Goal: Communication & Community: Ask a question

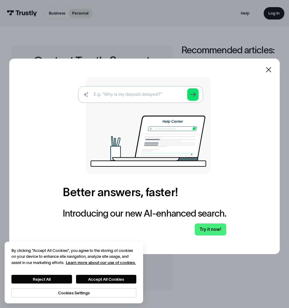
click at [273, 67] on icon at bounding box center [268, 69] width 7 height 7
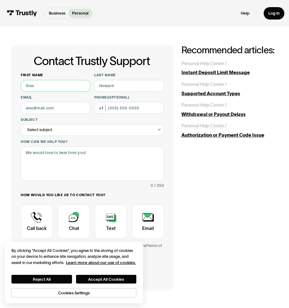
click at [70, 84] on input "First name" at bounding box center [56, 86] width 70 height 12
type input "[PERSON_NAME]"
type input "[PERSON_NAME][EMAIL_ADDRESS][DOMAIN_NAME]"
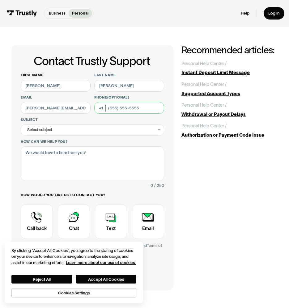
type input "[PHONE_NUMBER]"
click at [111, 130] on div "Select subject" at bounding box center [92, 129] width 143 height 11
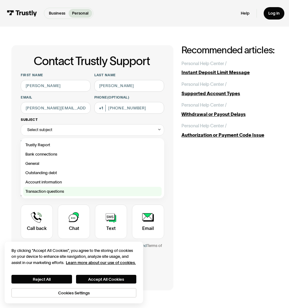
click at [68, 188] on div "Contact Trustly Support" at bounding box center [92, 191] width 139 height 9
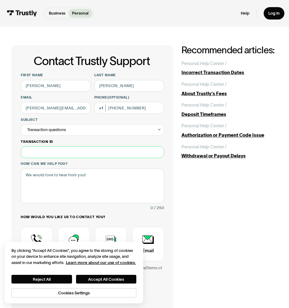
click at [77, 156] on input "Transaction ID" at bounding box center [92, 152] width 143 height 12
click at [157, 130] on div "Transaction questions" at bounding box center [92, 129] width 143 height 11
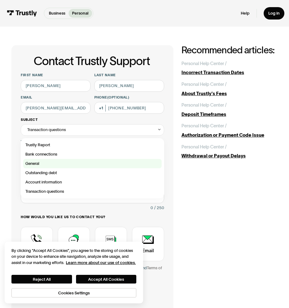
click at [56, 164] on div "Contact Trustly Support" at bounding box center [92, 163] width 139 height 9
type input "*******"
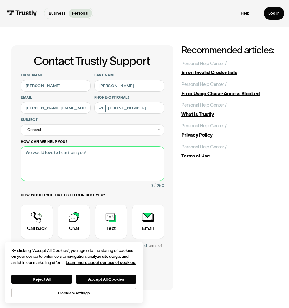
click at [94, 158] on textarea "How can we help you?" at bounding box center [92, 163] width 143 height 35
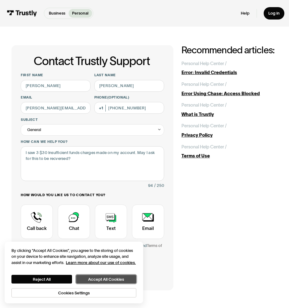
click at [132, 277] on button "Accept All Cookies" at bounding box center [106, 278] width 60 height 9
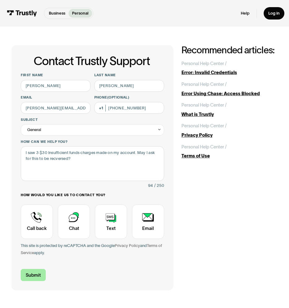
click at [37, 277] on input "Submit" at bounding box center [33, 275] width 25 height 12
click at [37, 272] on input "Submit" at bounding box center [33, 275] width 25 height 12
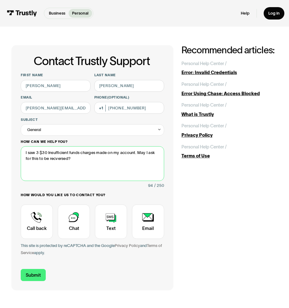
click at [58, 156] on textarea "I saw 3 $30 Insufficient funds charges made on my account. May I ask for this t…" at bounding box center [92, 163] width 143 height 35
click at [59, 159] on textarea "I saw 3 $30 Insufficient funds charges made on my account. May I ask for this t…" at bounding box center [92, 163] width 143 height 35
drag, startPoint x: 69, startPoint y: 160, endPoint x: 51, endPoint y: 160, distance: 17.3
click at [51, 160] on textarea "I saw 3 $30 Insufficient funds charges made on my account. May I ask for this t…" at bounding box center [92, 163] width 143 height 35
click at [55, 160] on textarea "I saw 3 $30 Insufficient funds charges made on my account. May I ask for this t…" at bounding box center [92, 163] width 143 height 35
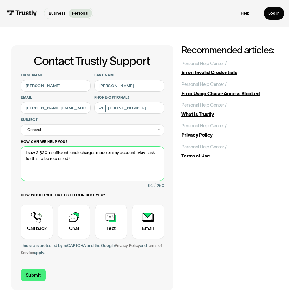
click at [56, 160] on textarea "I saw 3 $30 Insufficient funds charges made on my account. May I ask for this t…" at bounding box center [92, 163] width 143 height 35
type textarea "I saw 3 $30 Insufficient funds charges made on my account. May I ask for this t…"
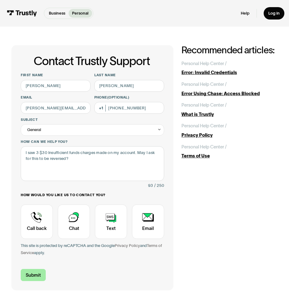
click at [30, 279] on input "Submit" at bounding box center [33, 275] width 25 height 12
click at [30, 278] on input "Submit" at bounding box center [33, 275] width 25 height 12
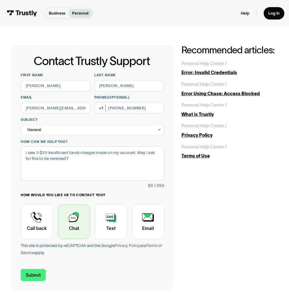
click at [79, 221] on div "Contact Trustly Support" at bounding box center [74, 221] width 32 height 34
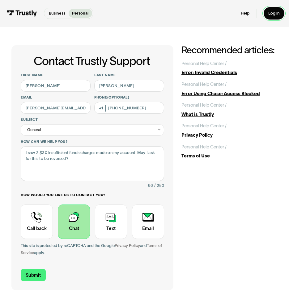
click at [268, 15] on link "Log in" at bounding box center [274, 13] width 21 height 12
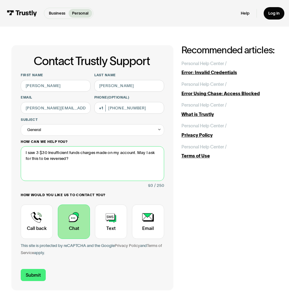
click at [55, 159] on textarea "I saw 3 $30 Insufficient funds charges made on my account. May I ask for this t…" at bounding box center [92, 163] width 143 height 35
click at [74, 157] on textarea "I saw 3 $30 Insufficient funds charges made on my account. May I ask for this t…" at bounding box center [92, 163] width 143 height 35
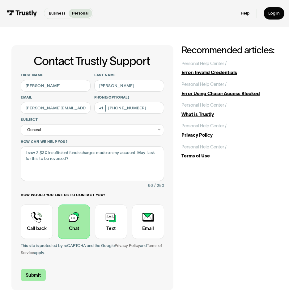
click at [34, 278] on input "Submit" at bounding box center [33, 275] width 25 height 12
type input "[PHONE_NUMBER]"
click at [34, 278] on input "Submit" at bounding box center [33, 275] width 25 height 12
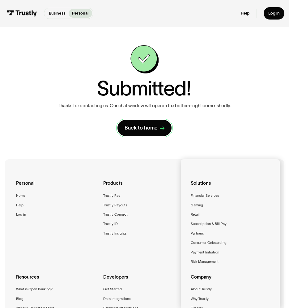
click at [151, 134] on link "Back to home" at bounding box center [145, 128] width 54 height 16
